Goal: Register for event/course

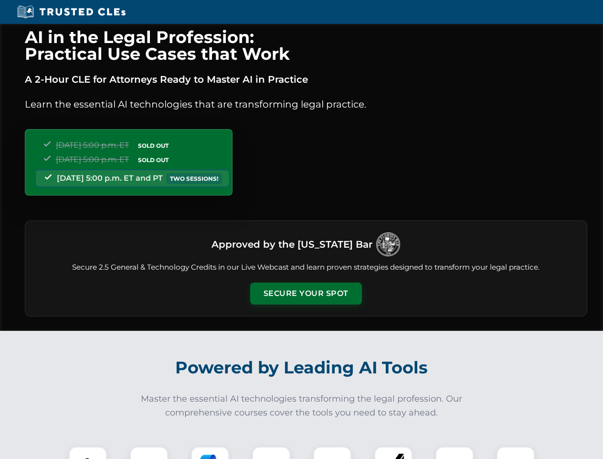
click at [306, 293] on button "Secure Your Spot" at bounding box center [306, 293] width 112 height 22
click at [88, 452] on img at bounding box center [88, 465] width 28 height 28
